Goal: Find specific page/section: Find specific page/section

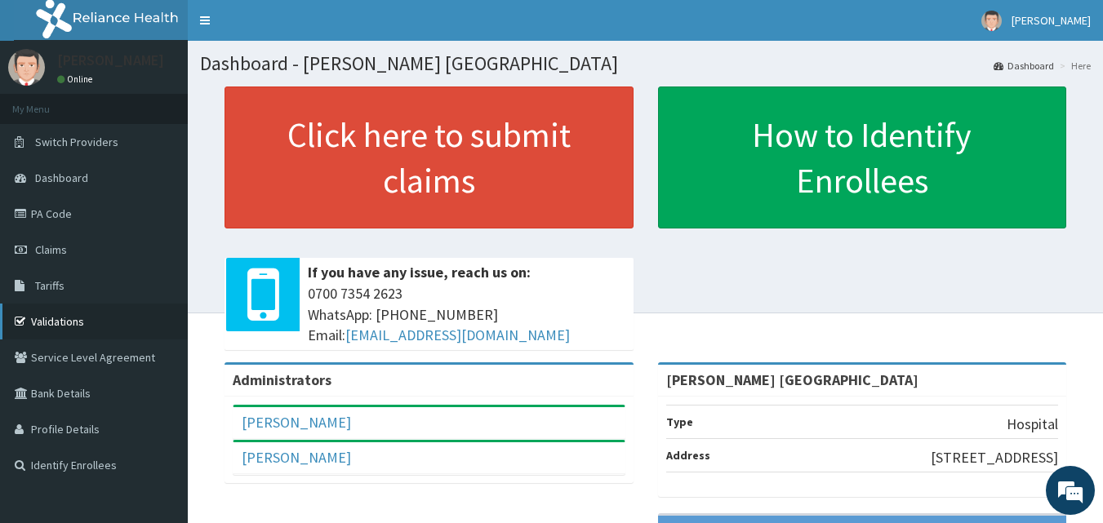
click at [64, 321] on link "Validations" at bounding box center [94, 322] width 188 height 36
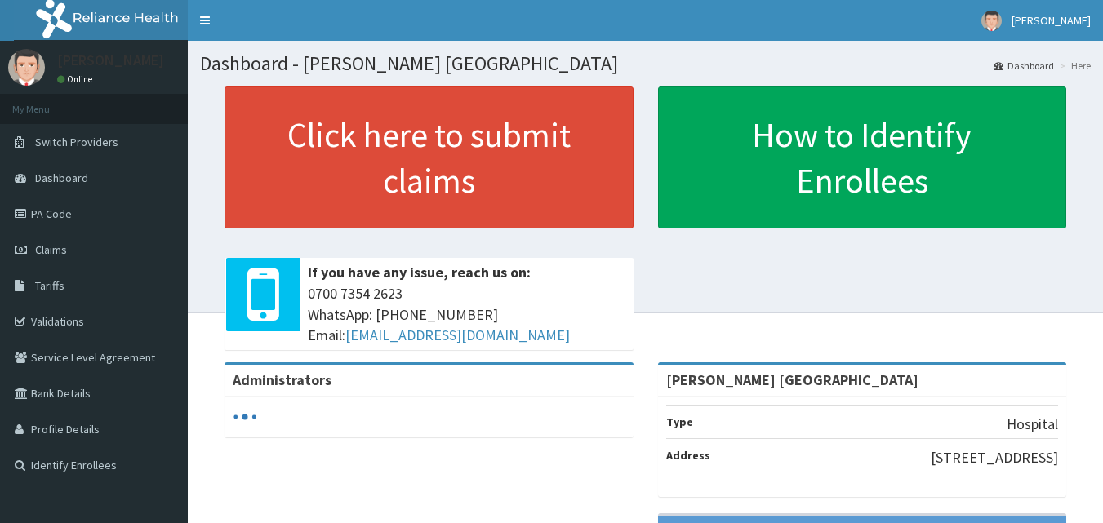
click at [73, 212] on link "PA Code" at bounding box center [94, 214] width 188 height 36
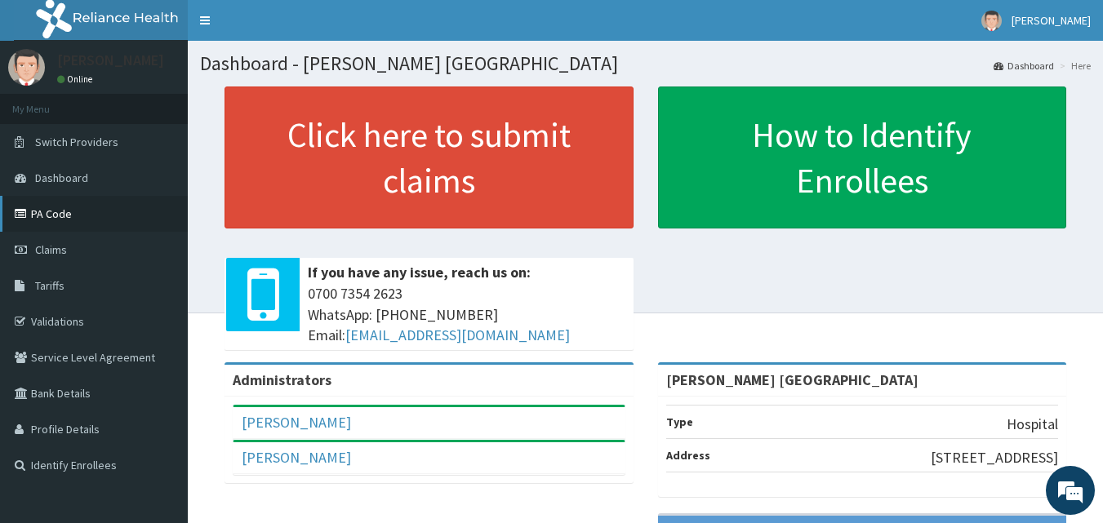
click at [87, 215] on link "PA Code" at bounding box center [94, 214] width 188 height 36
